Goal: Information Seeking & Learning: Learn about a topic

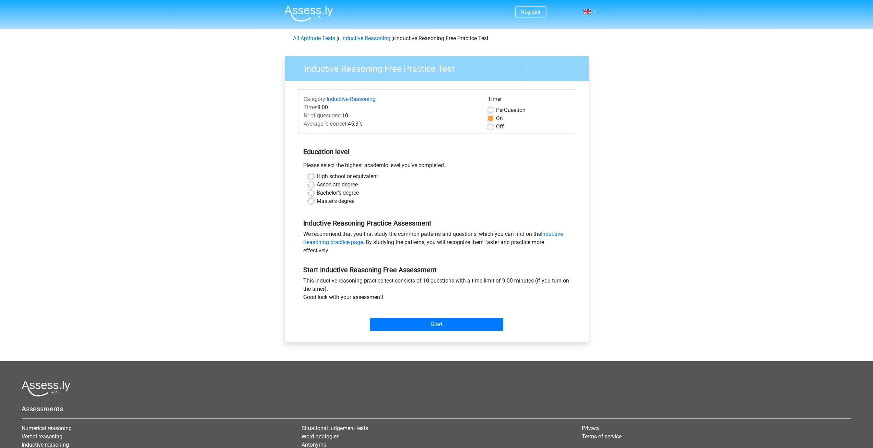
click at [496, 109] on label "Per Question" at bounding box center [511, 110] width 30 height 8
click at [490, 109] on input "Per Question" at bounding box center [490, 109] width 5 height 7
radio input "true"
click at [496, 118] on label "On" at bounding box center [499, 118] width 7 height 8
click at [489, 118] on input "On" at bounding box center [490, 117] width 5 height 7
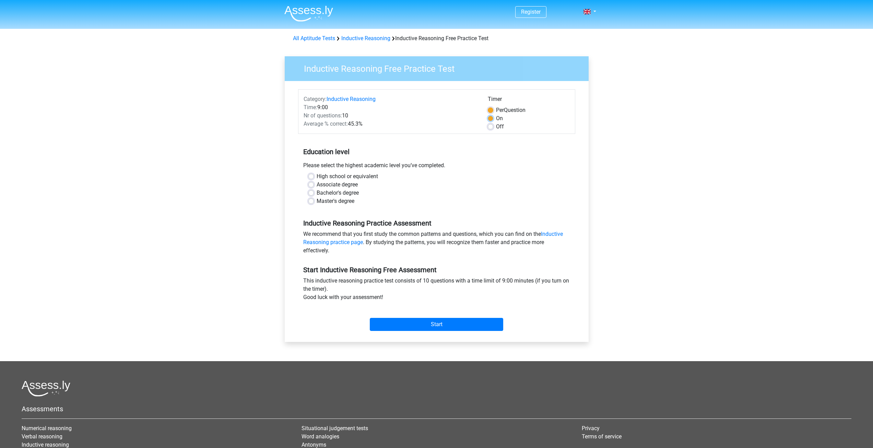
radio input "true"
click at [496, 111] on label "Per Question" at bounding box center [511, 110] width 30 height 8
click at [490, 111] on input "Per Question" at bounding box center [490, 109] width 5 height 7
radio input "true"
click at [497, 120] on label "On" at bounding box center [499, 118] width 7 height 8
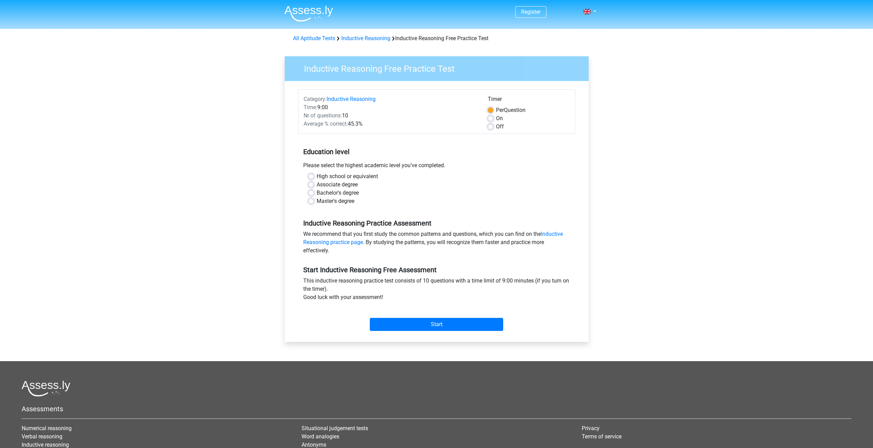
click at [493, 120] on input "On" at bounding box center [490, 117] width 5 height 7
radio input "true"
click at [342, 201] on label "Master's degree" at bounding box center [336, 201] width 38 height 8
click at [314, 201] on input "Master's degree" at bounding box center [311, 200] width 5 height 7
radio input "true"
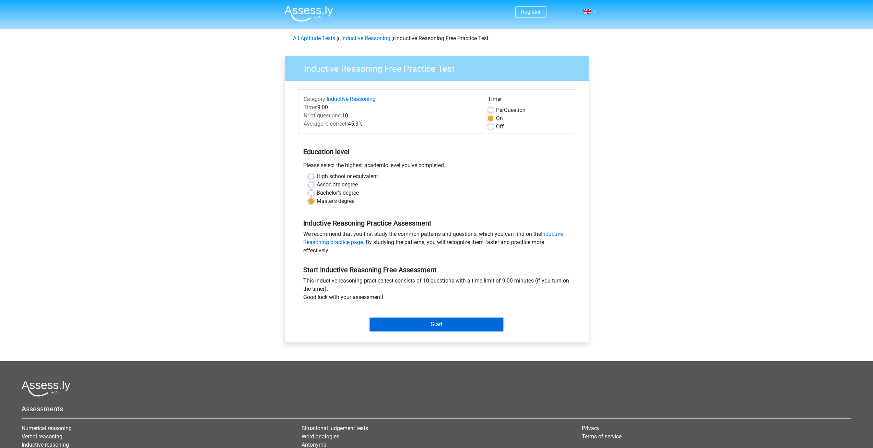
click at [455, 325] on input "Start" at bounding box center [436, 324] width 133 height 13
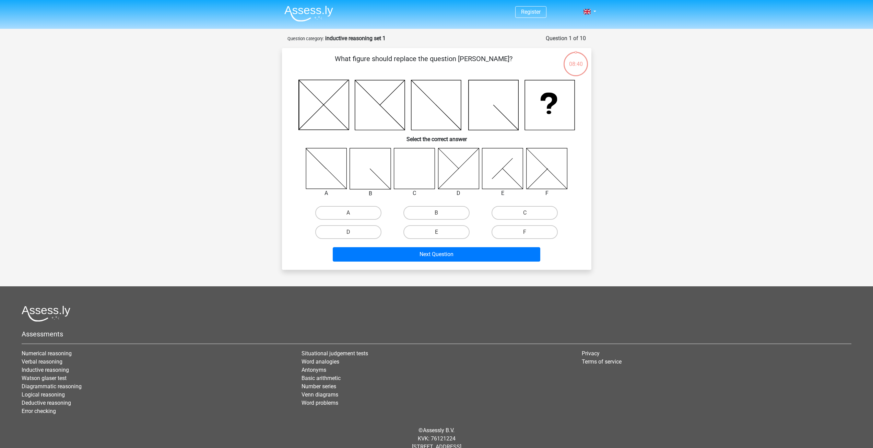
click at [418, 177] on icon at bounding box center [414, 168] width 41 height 41
click at [506, 207] on label "C" at bounding box center [525, 213] width 66 height 14
click at [525, 213] on input "C" at bounding box center [527, 215] width 4 height 4
radio input "true"
click at [490, 258] on button "Next Question" at bounding box center [437, 254] width 208 height 14
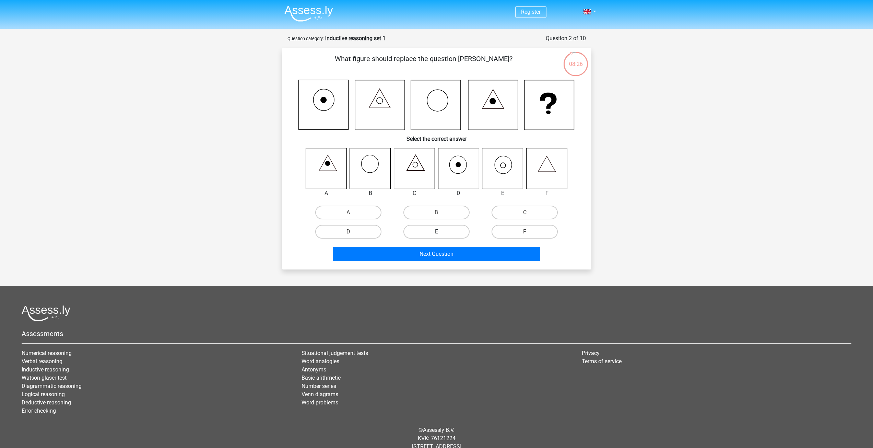
click at [453, 231] on label "E" at bounding box center [437, 232] width 66 height 14
click at [441, 232] on input "E" at bounding box center [439, 234] width 4 height 4
radio input "true"
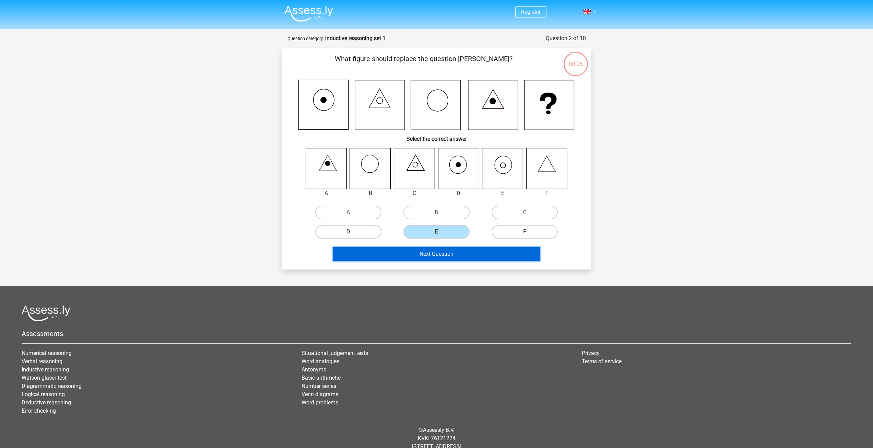
click at [467, 255] on button "Next Question" at bounding box center [437, 254] width 208 height 14
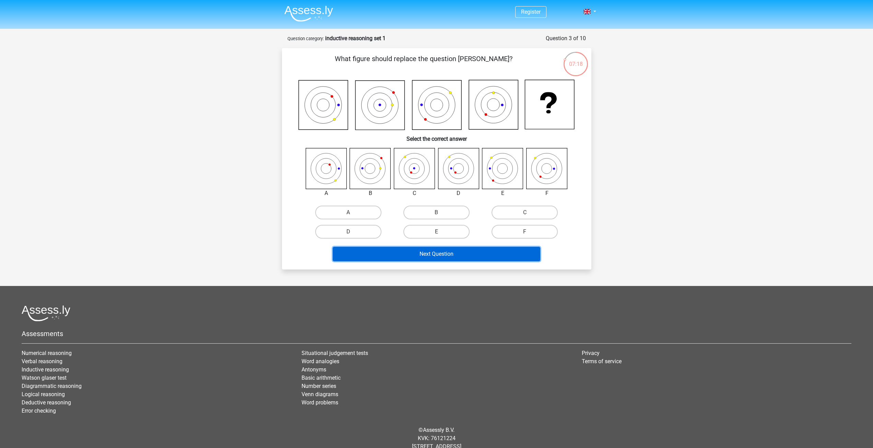
click at [481, 257] on button "Next Question" at bounding box center [437, 254] width 208 height 14
click at [373, 213] on label "A" at bounding box center [348, 213] width 66 height 14
click at [353, 213] on input "A" at bounding box center [350, 214] width 4 height 4
radio input "true"
drag, startPoint x: 438, startPoint y: 220, endPoint x: 437, endPoint y: 211, distance: 8.7
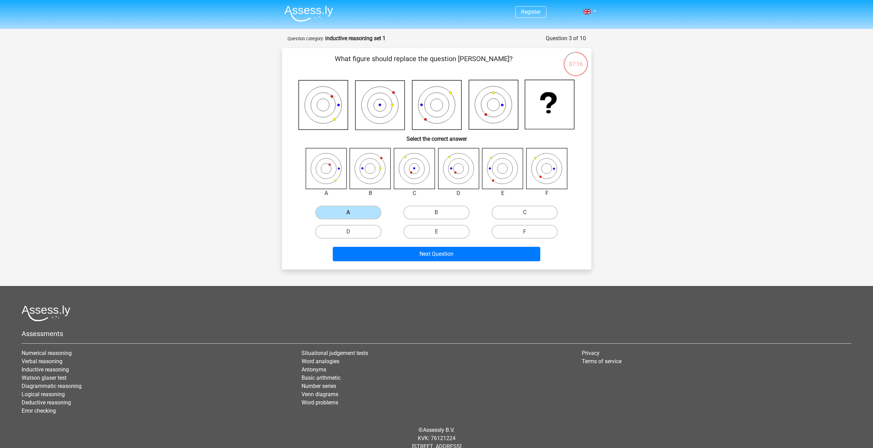
click at [439, 220] on div "B" at bounding box center [437, 212] width 88 height 19
click at [438, 210] on label "B" at bounding box center [437, 213] width 66 height 14
click at [438, 212] on input "B" at bounding box center [439, 214] width 4 height 4
radio input "true"
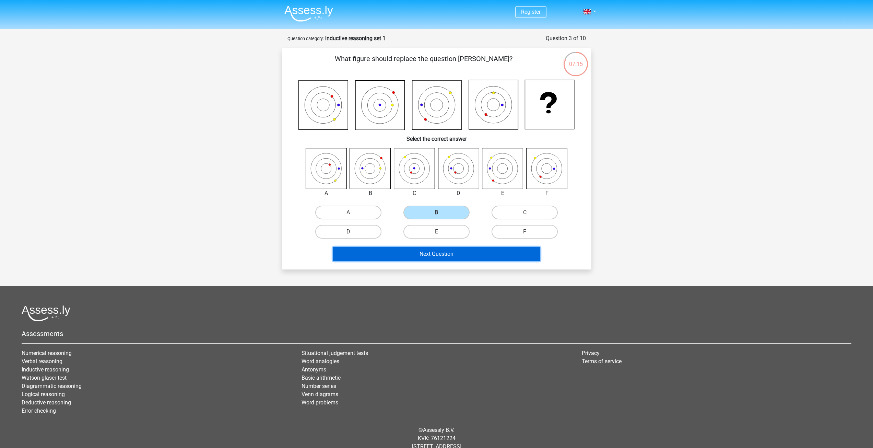
click at [462, 255] on button "Next Question" at bounding box center [437, 254] width 208 height 14
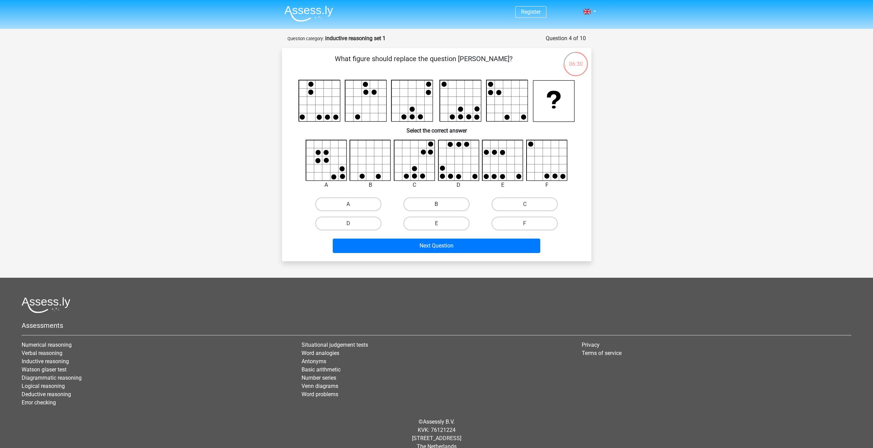
click at [457, 207] on label "B" at bounding box center [437, 204] width 66 height 14
click at [441, 207] on input "B" at bounding box center [439, 206] width 4 height 4
radio input "true"
click at [482, 254] on div "Next Question" at bounding box center [436, 246] width 265 height 17
click at [483, 249] on button "Next Question" at bounding box center [437, 245] width 208 height 14
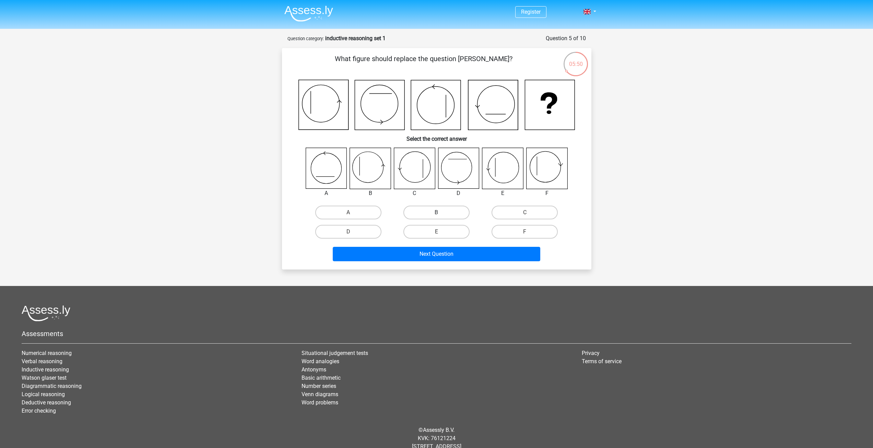
click at [446, 210] on label "B" at bounding box center [437, 213] width 66 height 14
click at [441, 212] on input "B" at bounding box center [439, 214] width 4 height 4
radio input "true"
click at [474, 257] on button "Next Question" at bounding box center [437, 254] width 208 height 14
click at [497, 160] on icon at bounding box center [502, 168] width 41 height 41
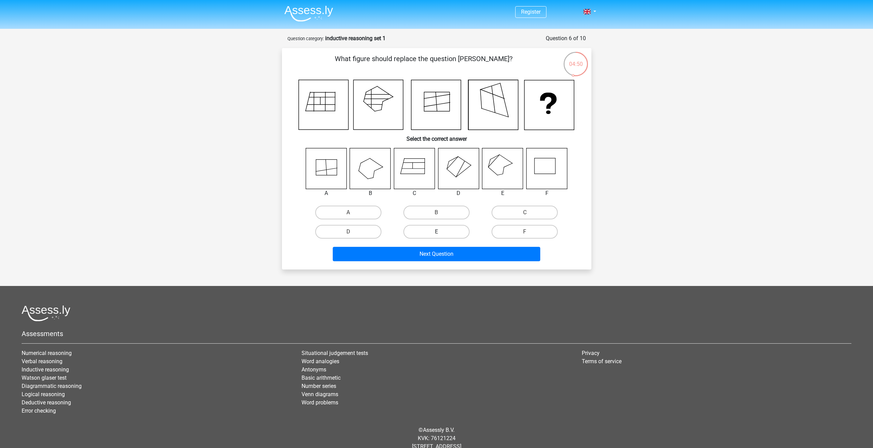
click at [453, 226] on label "E" at bounding box center [437, 232] width 66 height 14
click at [441, 232] on input "E" at bounding box center [439, 234] width 4 height 4
radio input "true"
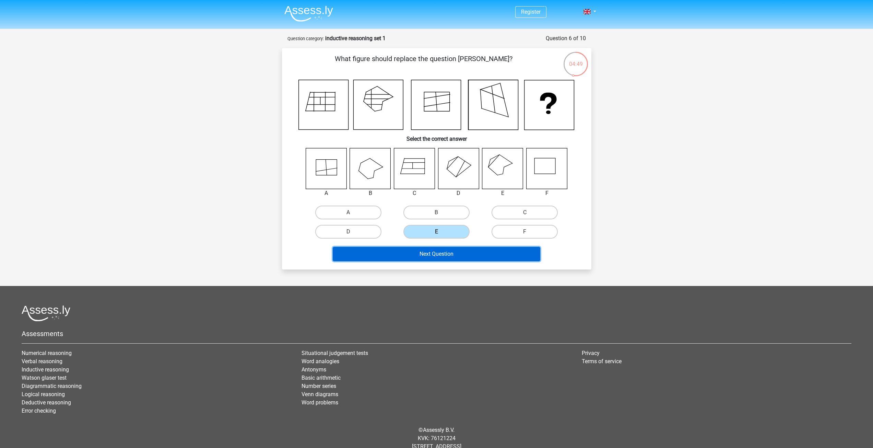
click at [465, 252] on button "Next Question" at bounding box center [437, 254] width 208 height 14
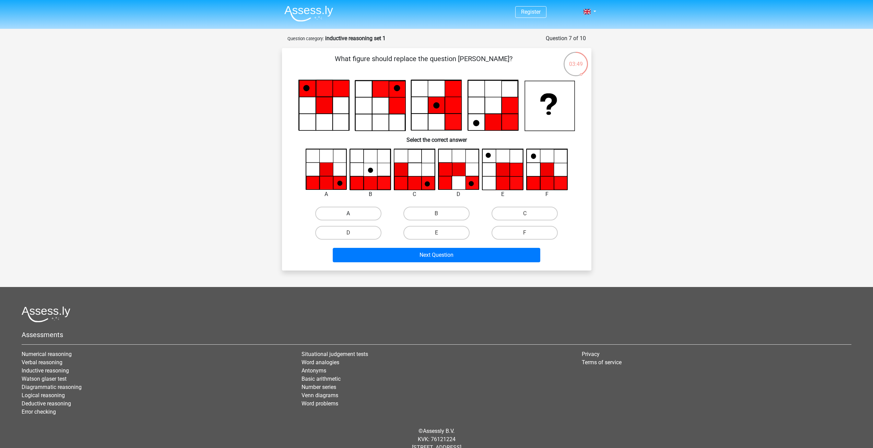
click at [357, 210] on label "A" at bounding box center [348, 214] width 66 height 14
click at [353, 213] on input "A" at bounding box center [350, 215] width 4 height 4
radio input "true"
click at [411, 252] on button "Next Question" at bounding box center [437, 255] width 208 height 14
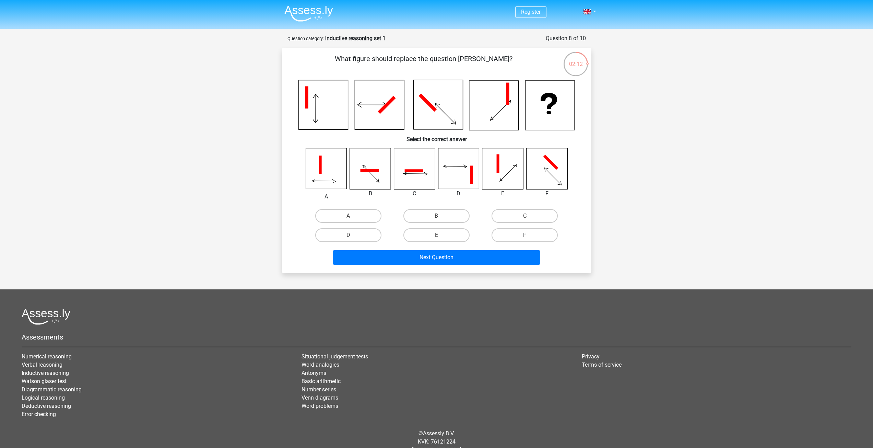
click at [533, 235] on label "F" at bounding box center [525, 235] width 66 height 14
click at [530, 235] on input "F" at bounding box center [527, 237] width 4 height 4
radio input "true"
click at [516, 256] on button "Next Question" at bounding box center [437, 257] width 208 height 14
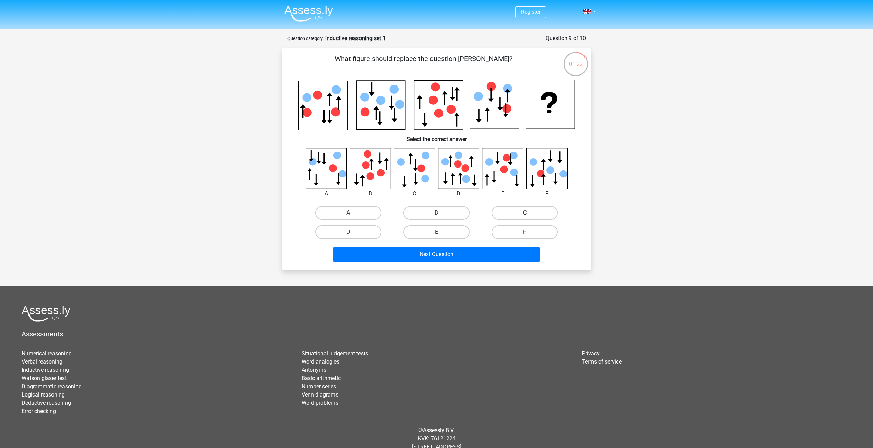
click at [521, 217] on label "C" at bounding box center [525, 213] width 66 height 14
click at [525, 217] on input "C" at bounding box center [527, 215] width 4 height 4
radio input "true"
click at [526, 251] on button "Next Question" at bounding box center [437, 254] width 208 height 14
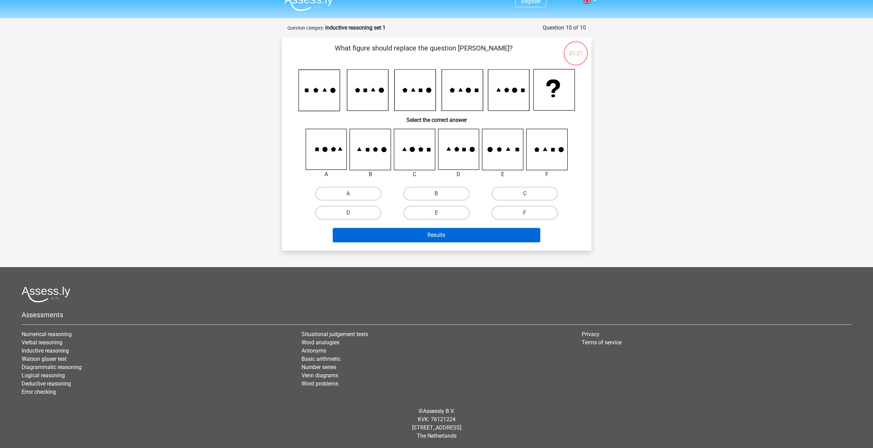
scroll to position [11, 0]
click at [510, 188] on label "C" at bounding box center [525, 193] width 66 height 14
click at [525, 193] on input "C" at bounding box center [527, 195] width 4 height 4
radio input "true"
click at [508, 234] on button "Results" at bounding box center [437, 235] width 208 height 14
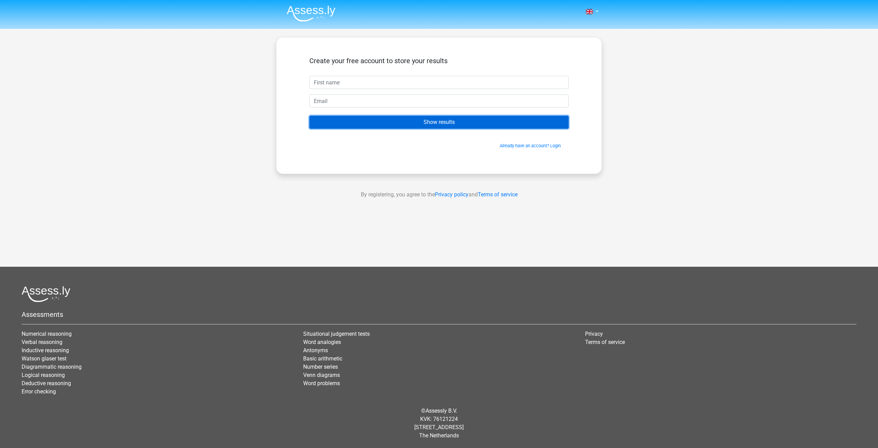
click at [410, 123] on input "Show results" at bounding box center [439, 122] width 259 height 13
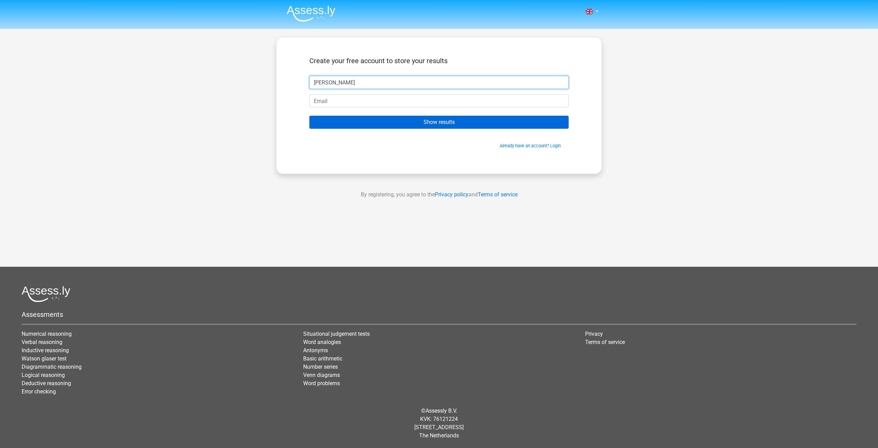
type input "[PERSON_NAME]"
click at [489, 116] on form "Create your free account to store your results eric Show results Already have a…" at bounding box center [439, 103] width 259 height 92
click at [489, 116] on input "Show results" at bounding box center [439, 122] width 259 height 13
click at [497, 107] on input "email" at bounding box center [439, 100] width 259 height 13
type input "[EMAIL_ADDRESS][DOMAIN_NAME]"
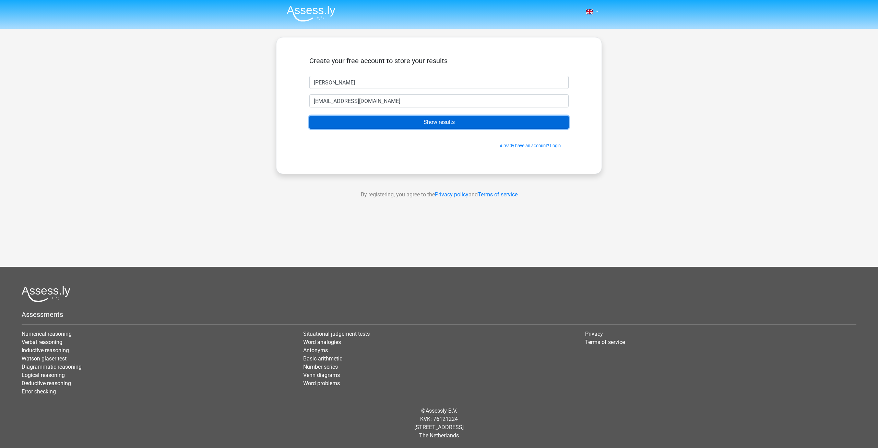
click at [462, 123] on input "Show results" at bounding box center [439, 122] width 259 height 13
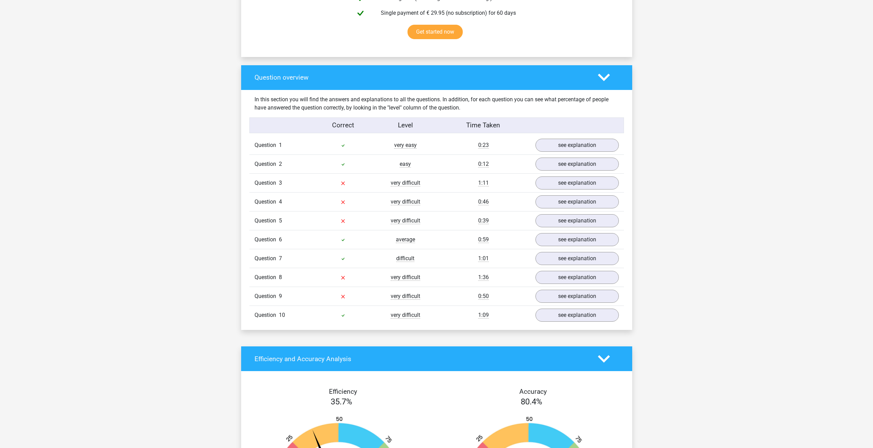
scroll to position [446, 0]
click at [555, 148] on link "see explanation" at bounding box center [577, 145] width 96 height 15
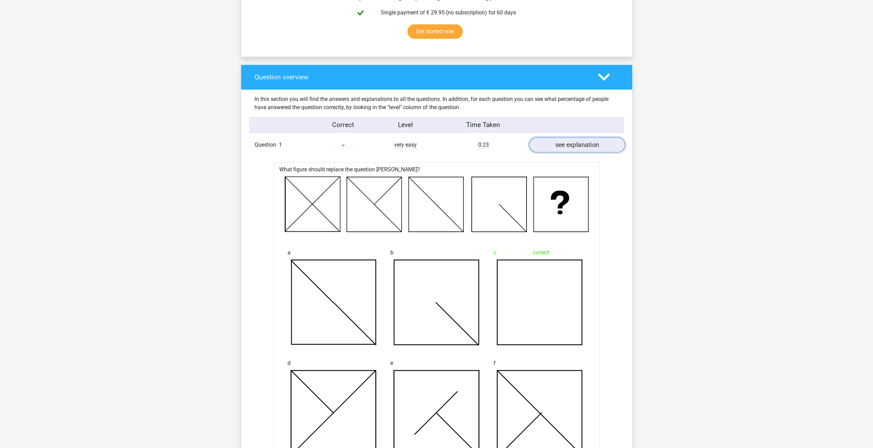
click at [555, 149] on link "see explanation" at bounding box center [577, 145] width 96 height 15
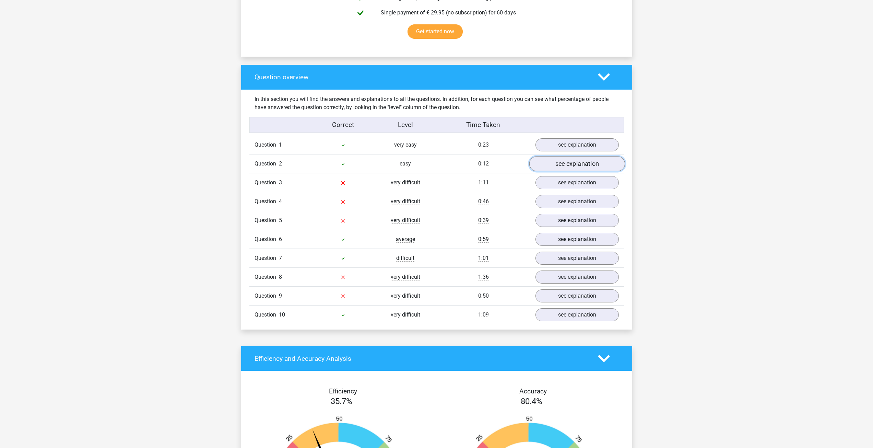
click at [561, 165] on link "see explanation" at bounding box center [577, 163] width 96 height 15
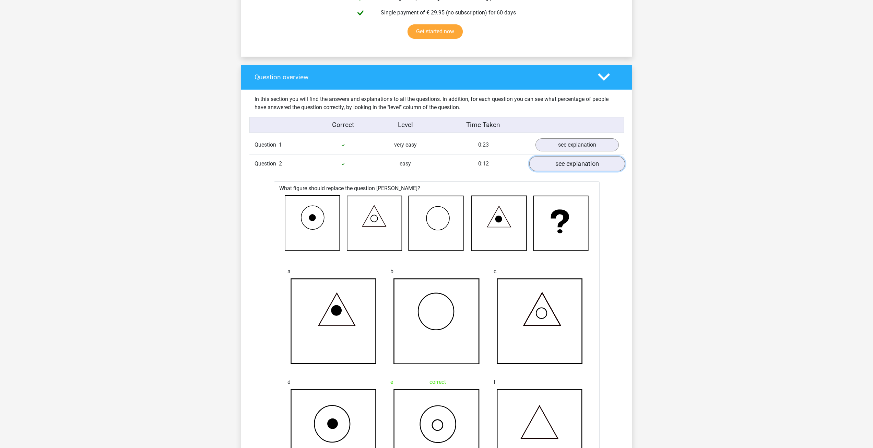
click at [561, 165] on link "see explanation" at bounding box center [577, 163] width 96 height 15
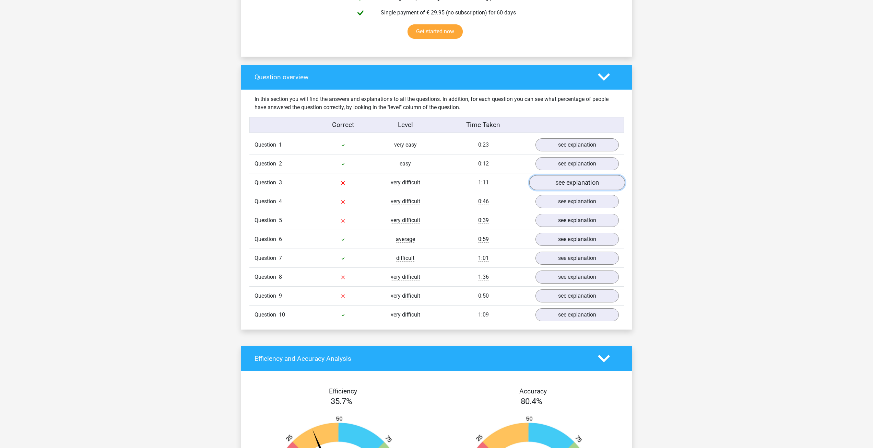
click at [562, 177] on link "see explanation" at bounding box center [577, 182] width 96 height 15
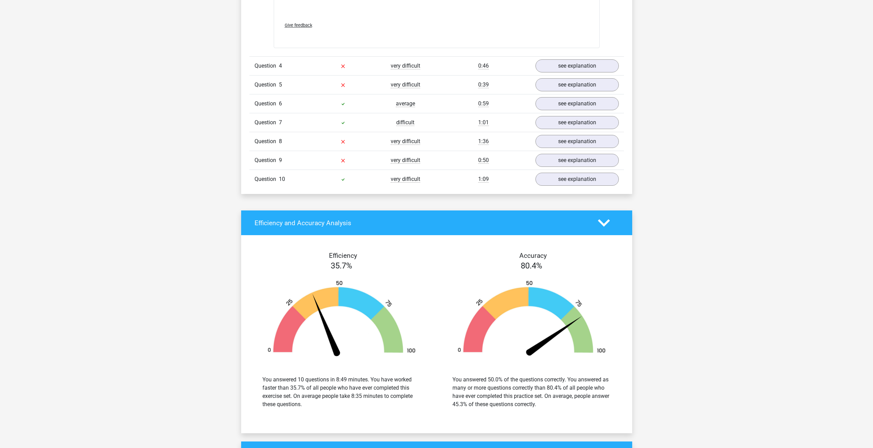
scroll to position [1304, 0]
